Goal: Transaction & Acquisition: Purchase product/service

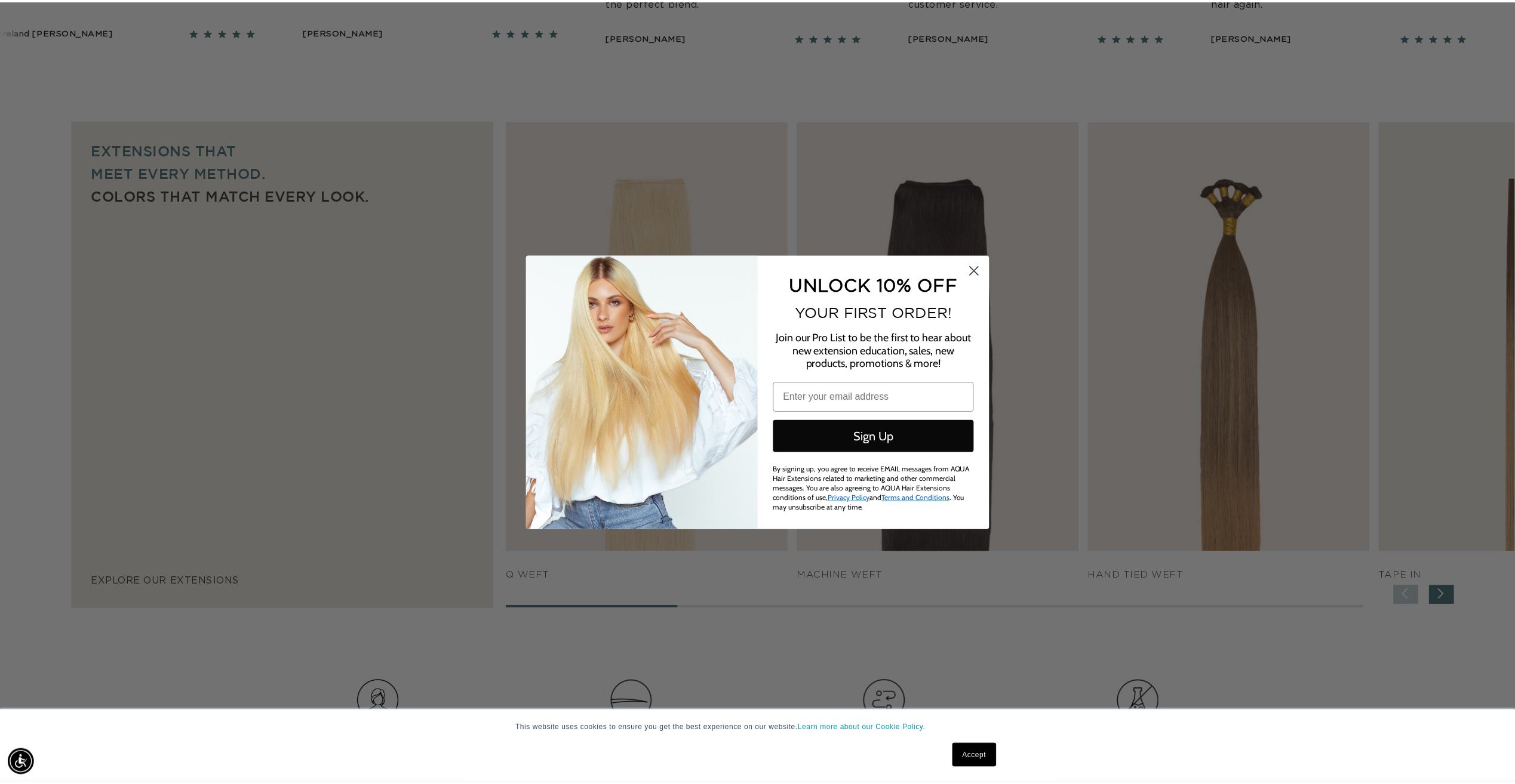
scroll to position [0, 2124]
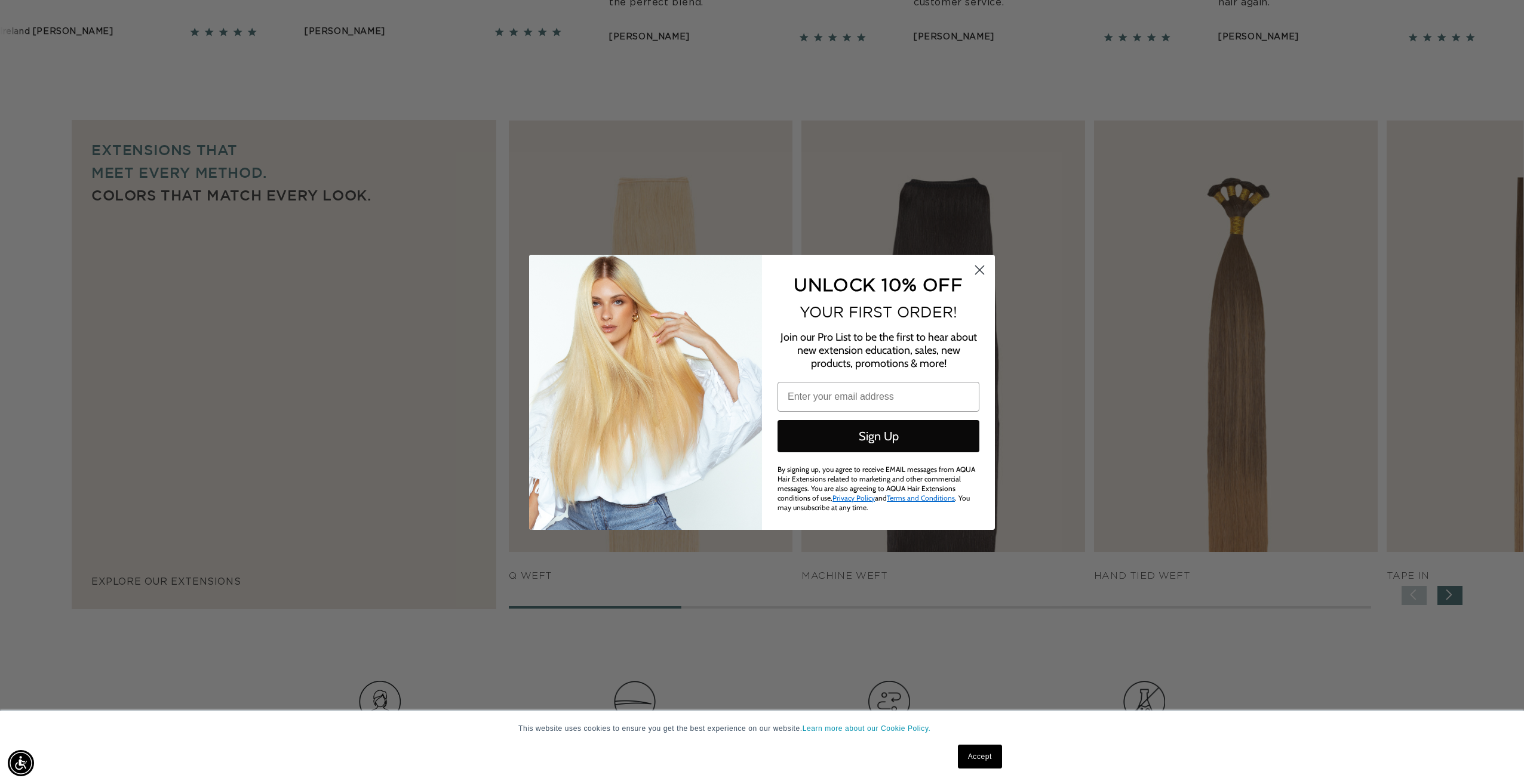
click at [980, 277] on circle "Close dialog" at bounding box center [980, 269] width 19 height 19
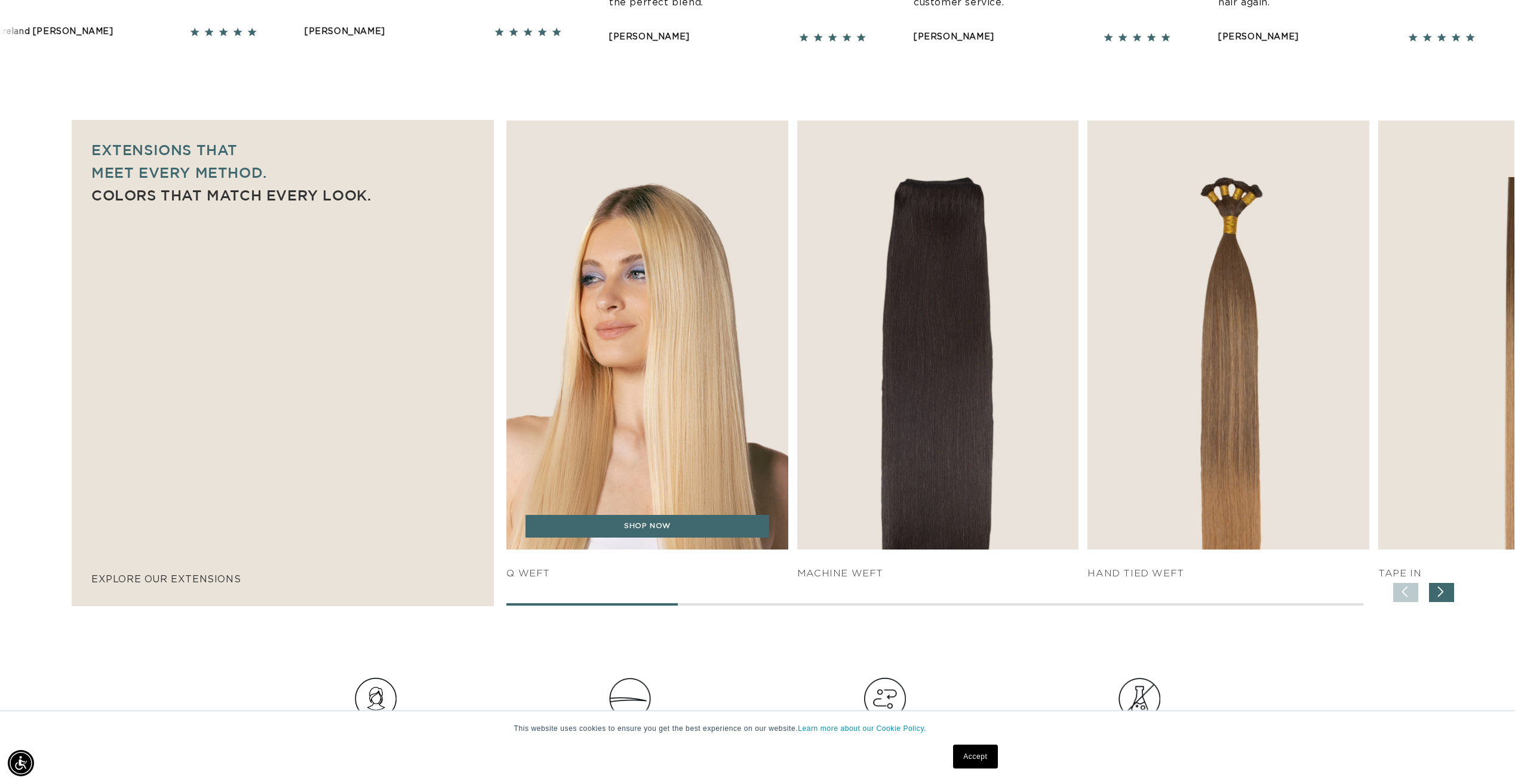
scroll to position [0, 0]
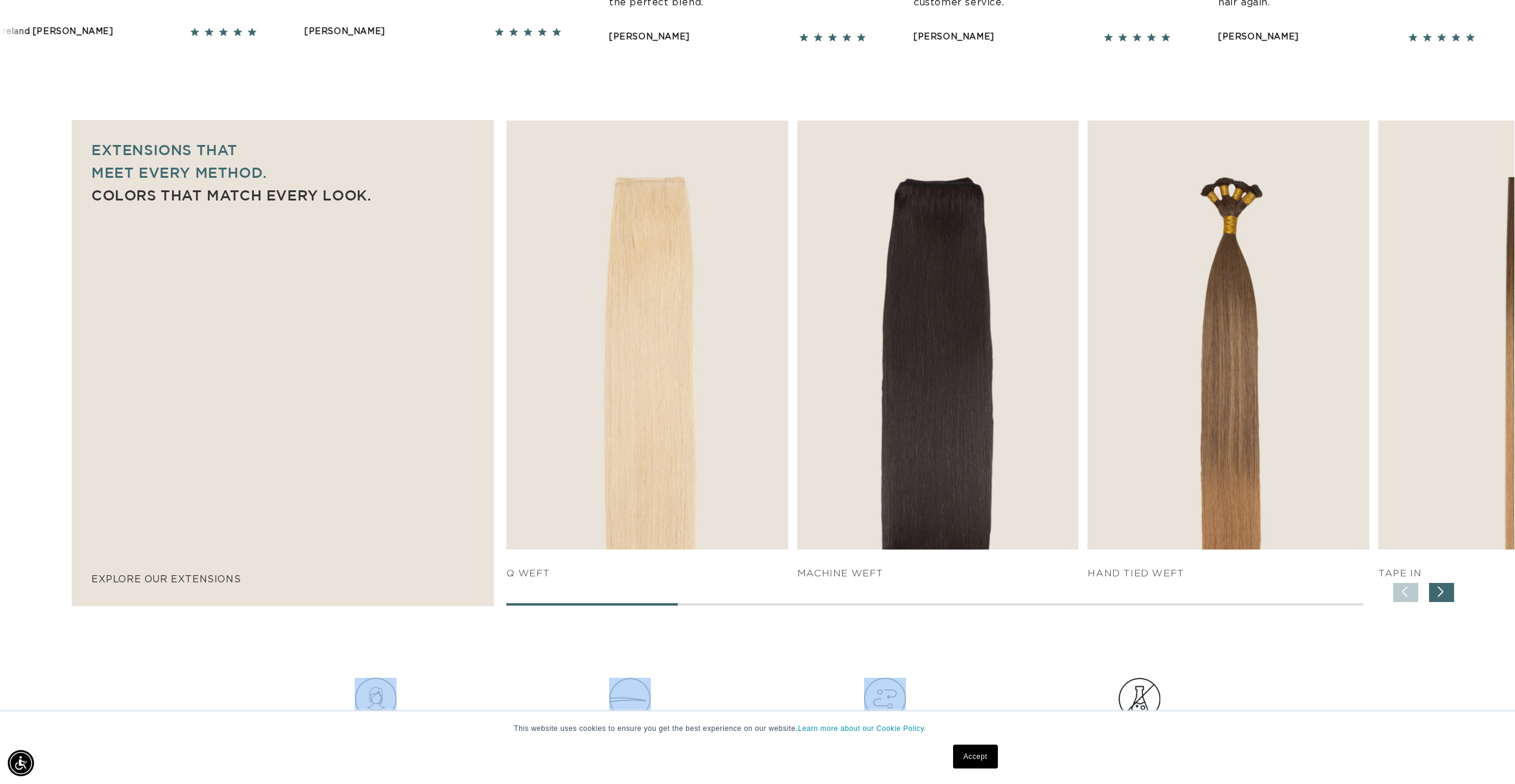
drag, startPoint x: 604, startPoint y: 606, endPoint x: 773, endPoint y: 611, distance: 169.1
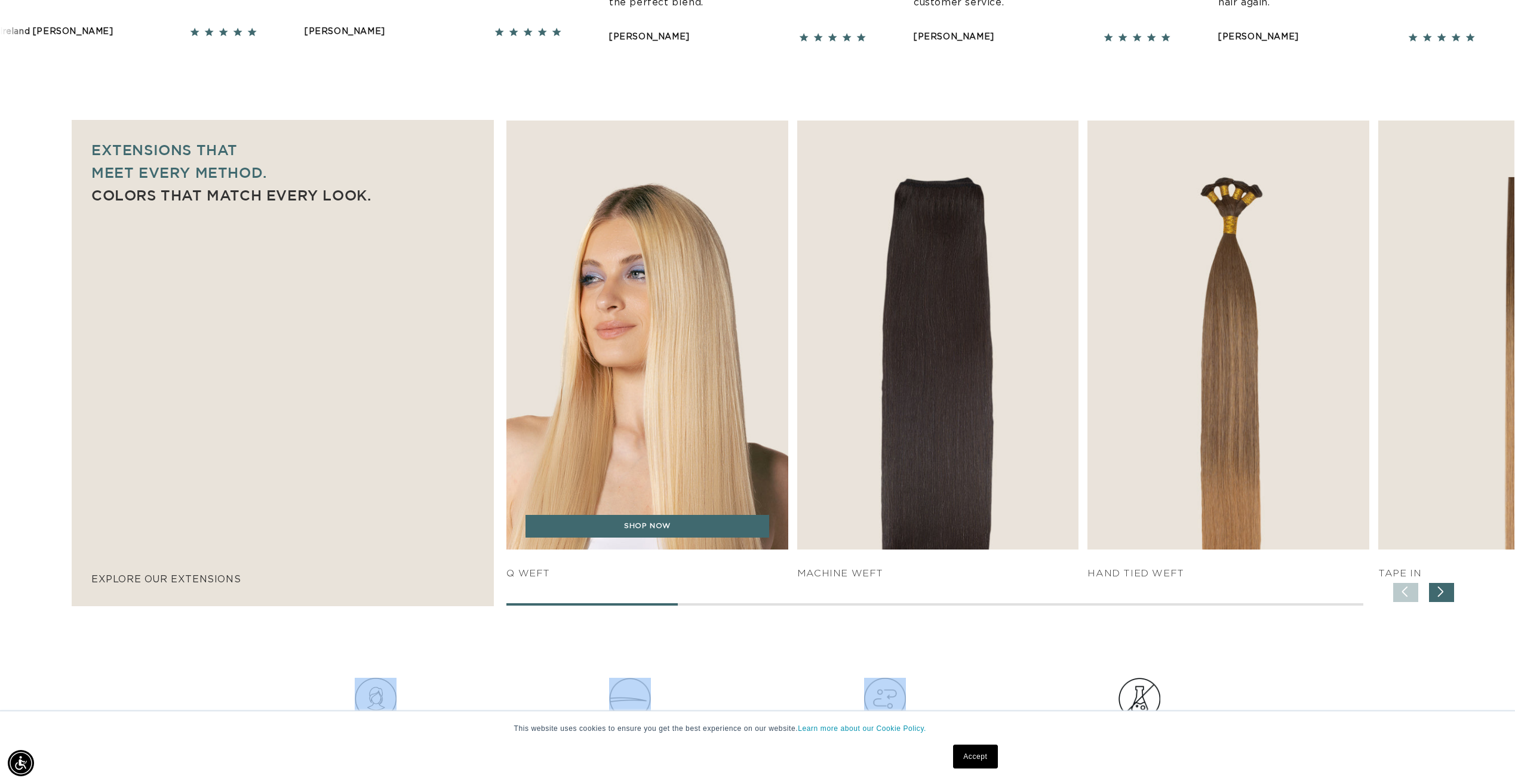
click at [608, 458] on img "1 / 7" at bounding box center [648, 335] width 296 height 450
click at [635, 536] on link "SHOP NOW" at bounding box center [647, 526] width 243 height 23
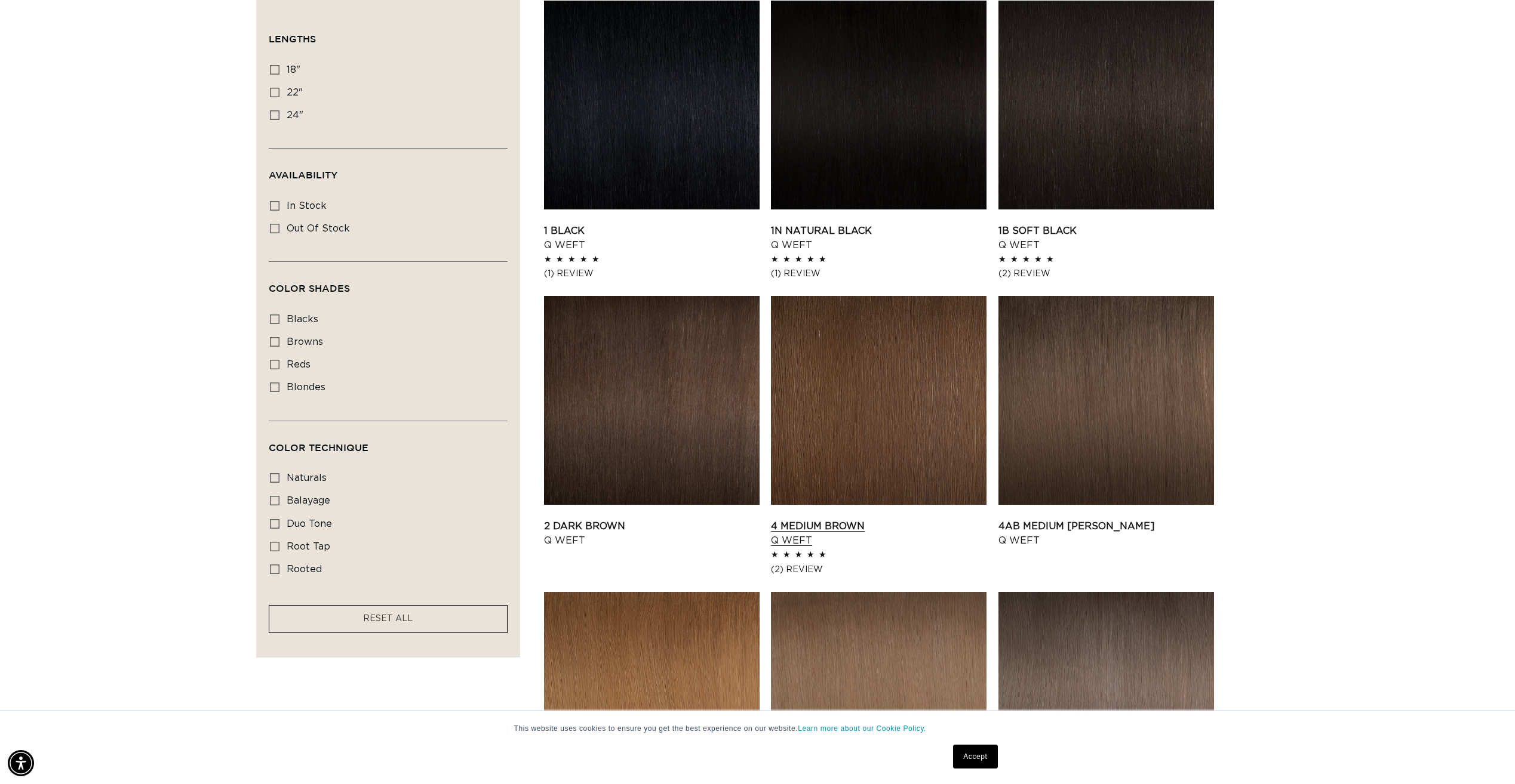
scroll to position [418, 0]
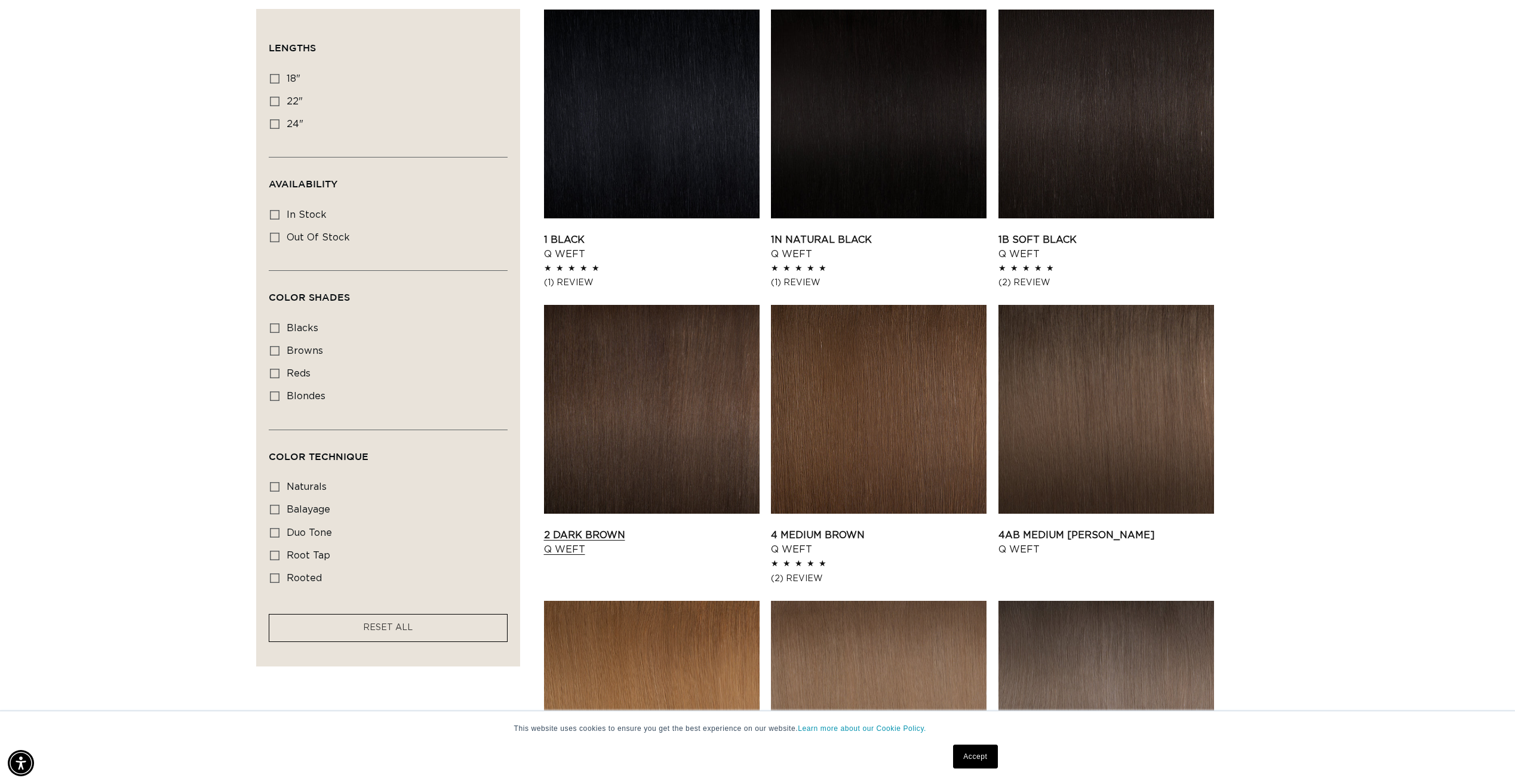
click at [623, 529] on link "2 Dark Brown Q Weft" at bounding box center [652, 543] width 215 height 29
